Goal: Task Accomplishment & Management: Manage account settings

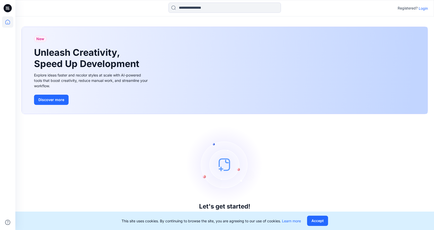
click at [421, 7] on p "Login" at bounding box center [423, 8] width 9 height 5
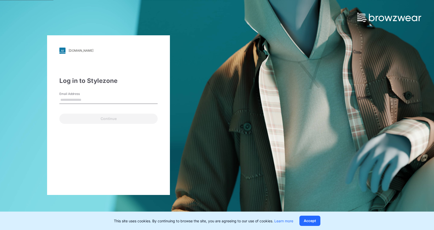
click at [83, 100] on input "Email Address" at bounding box center [108, 100] width 98 height 8
type input "**********"
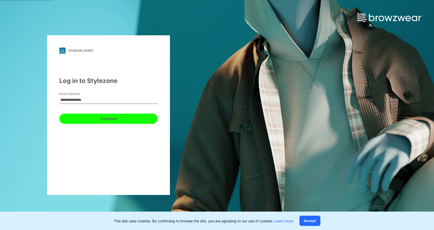
click at [101, 120] on button "Continue" at bounding box center [108, 119] width 98 height 10
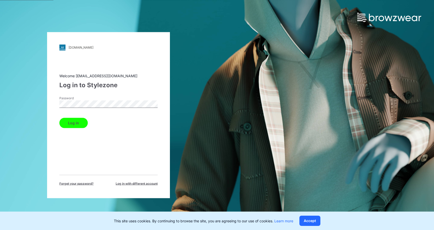
click at [74, 124] on button "Log in" at bounding box center [73, 123] width 28 height 10
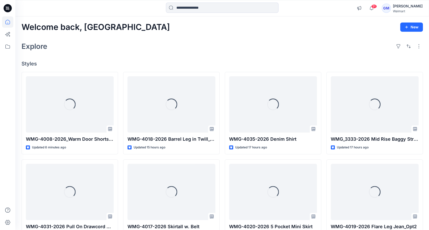
click at [8, 9] on icon at bounding box center [7, 9] width 2 height 0
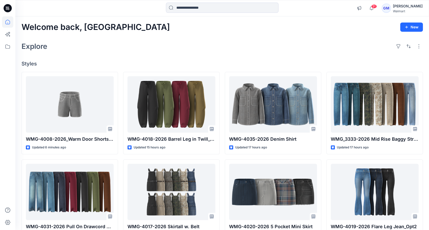
click at [7, 8] on icon at bounding box center [8, 8] width 8 height 8
click at [6, 11] on icon at bounding box center [8, 8] width 8 height 8
click at [5, 8] on icon at bounding box center [8, 8] width 8 height 8
